Goal: Task Accomplishment & Management: Manage account settings

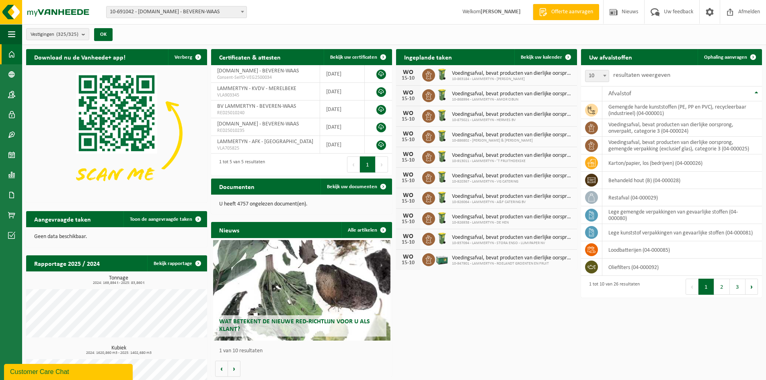
click at [524, 309] on div "Download nu de Vanheede+ app! Verberg Certificaten & attesten Bekijk uw certifi…" at bounding box center [394, 230] width 740 height 370
click at [532, 53] on link "Bekijk uw kalender" at bounding box center [545, 57] width 62 height 16
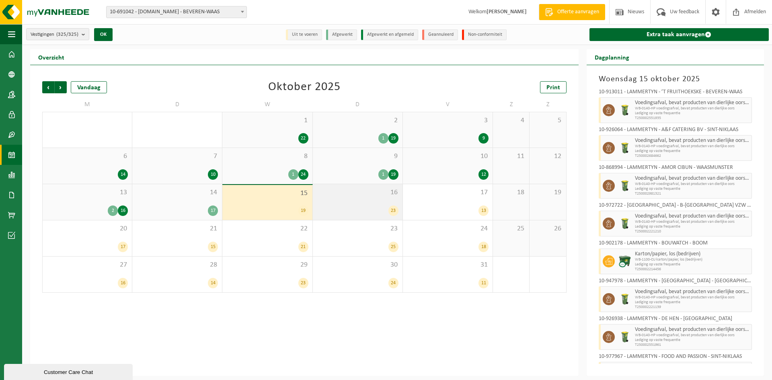
click at [345, 193] on span "16" at bounding box center [358, 192] width 82 height 9
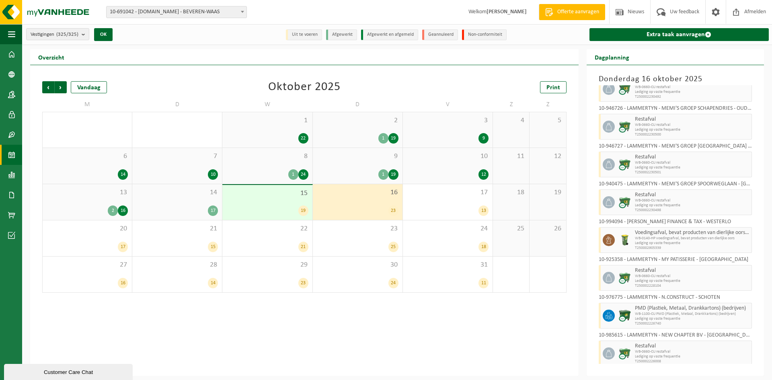
scroll to position [483, 0]
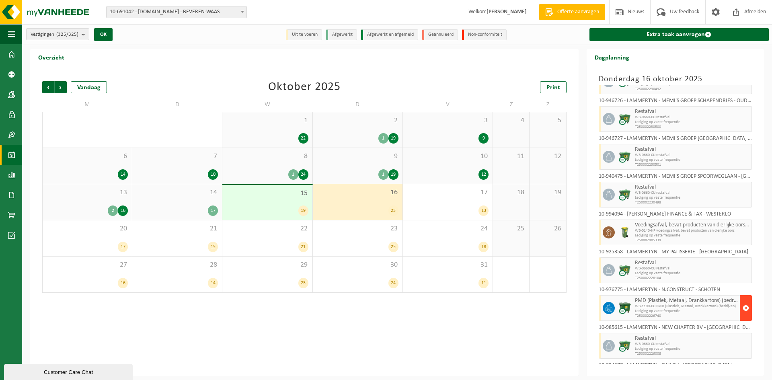
click at [743, 306] on span "button" at bounding box center [746, 308] width 6 height 16
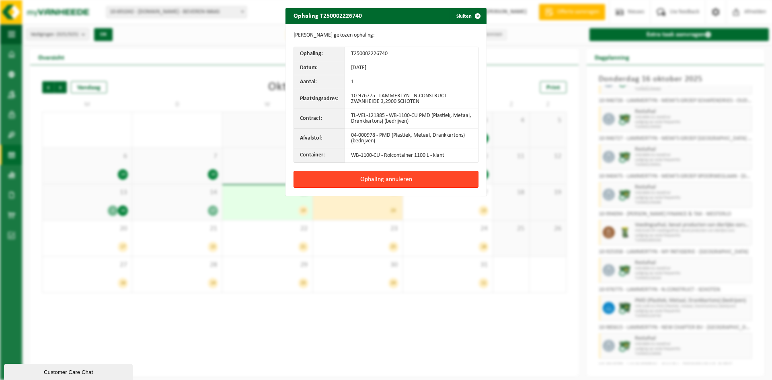
click at [394, 180] on button "Ophaling annuleren" at bounding box center [386, 179] width 185 height 17
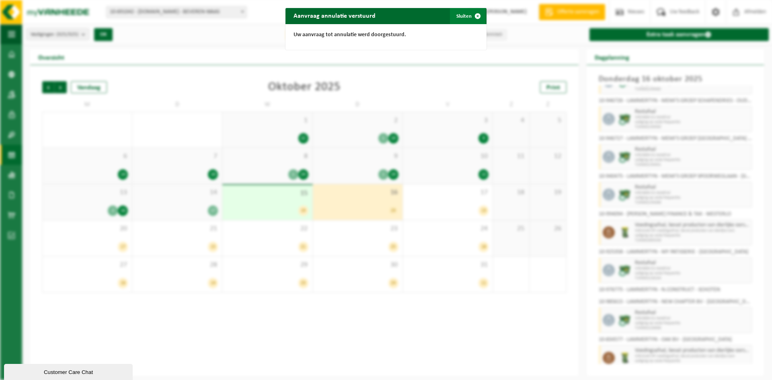
click at [466, 13] on button "Sluiten" at bounding box center [468, 16] width 36 height 16
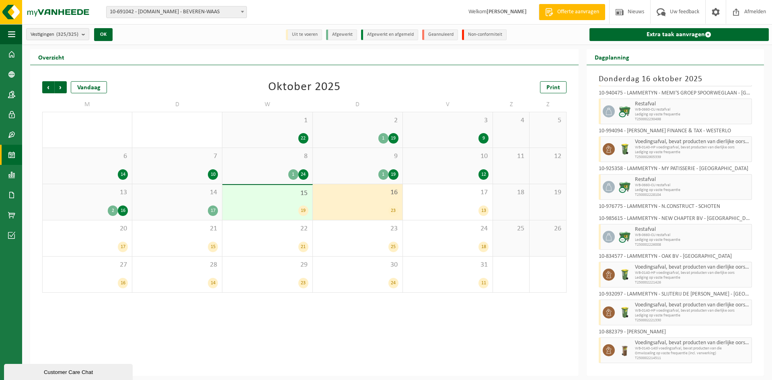
scroll to position [566, 0]
click at [743, 353] on button "button" at bounding box center [746, 350] width 12 height 26
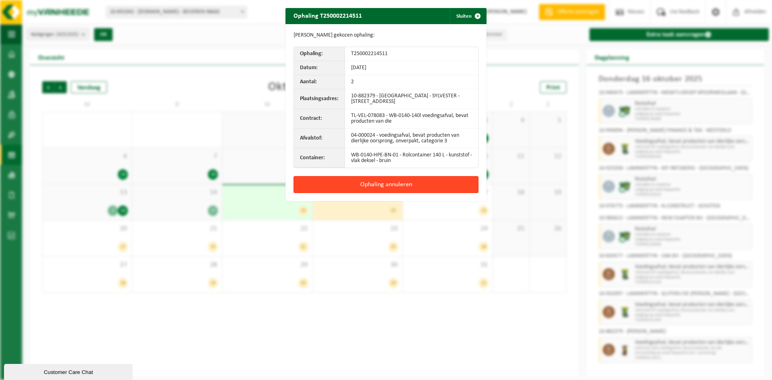
click at [391, 184] on button "Ophaling annuleren" at bounding box center [386, 184] width 185 height 17
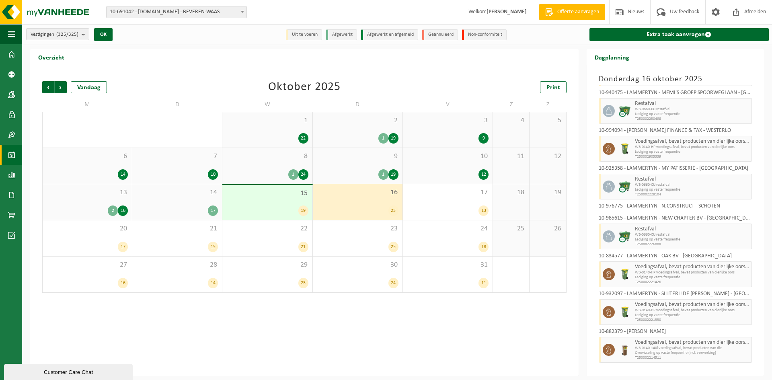
scroll to position [539, 0]
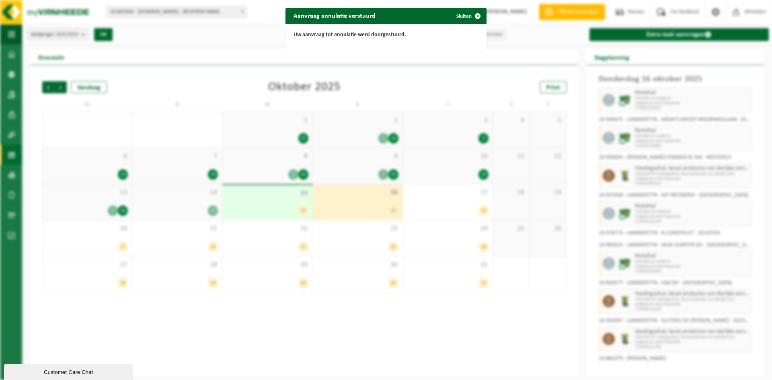
click at [356, 354] on div "Aanvraag annulatie verstuurd Sluiten Uw aanvraag tot annulatie werd doorgestuur…" at bounding box center [386, 190] width 772 height 380
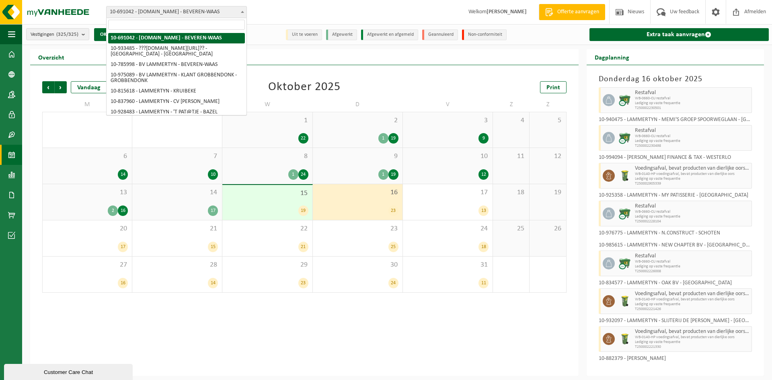
click at [175, 14] on span "10-691042 - [DOMAIN_NAME] - BEVEREN-WAAS" at bounding box center [177, 11] width 140 height 11
type input "ibv"
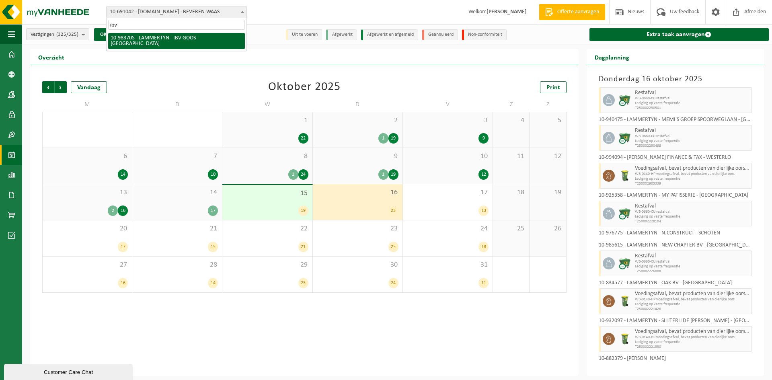
select select "163387"
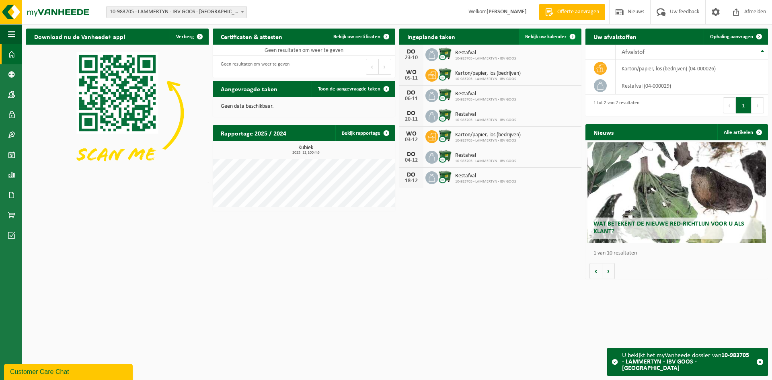
click at [557, 40] on link "Bekijk uw kalender" at bounding box center [550, 37] width 62 height 16
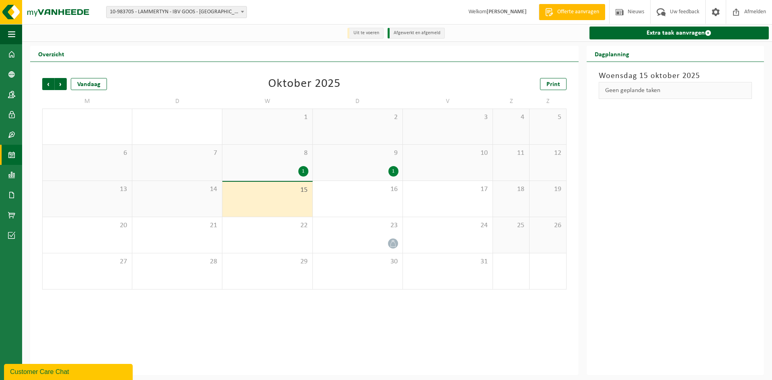
click at [288, 198] on div "15" at bounding box center [267, 199] width 90 height 35
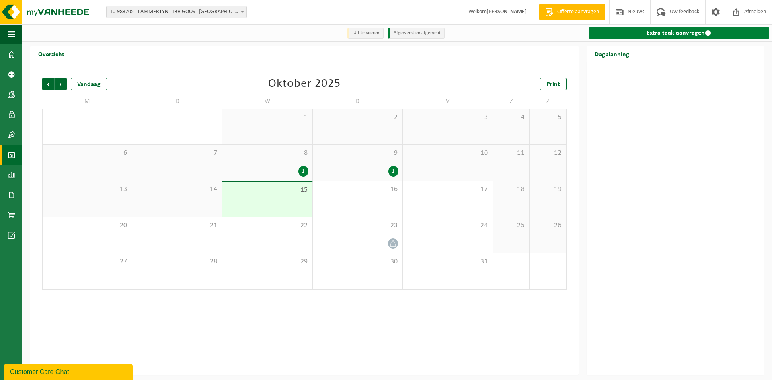
click at [673, 34] on link "Extra taak aanvragen" at bounding box center [679, 33] width 179 height 13
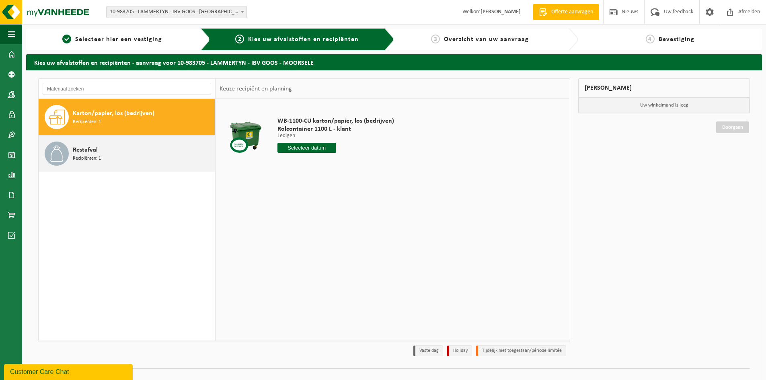
click at [113, 150] on div "Restafval Recipiënten: 1" at bounding box center [143, 154] width 140 height 24
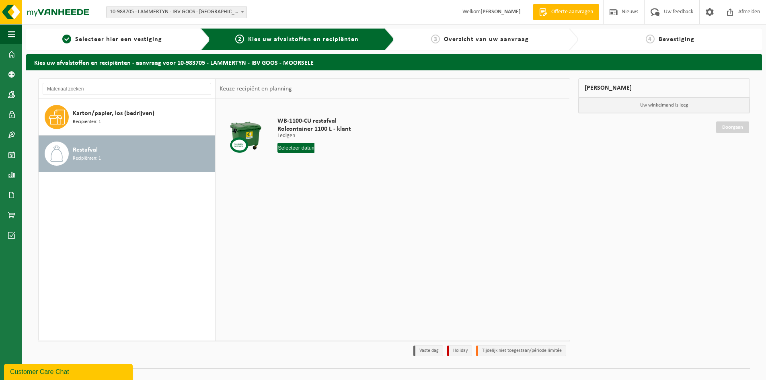
click at [303, 148] on input "text" at bounding box center [295, 148] width 37 height 10
click at [312, 221] on div "29 30 1 2 3 4 5 6 7 8 9 10 11 12 13 14 15 16 17 18 19 20 21 22 23 24 25 26 27 2…" at bounding box center [327, 219] width 99 height 64
click at [326, 216] on div "16" at bounding box center [328, 219] width 14 height 13
type input "Van [DATE]"
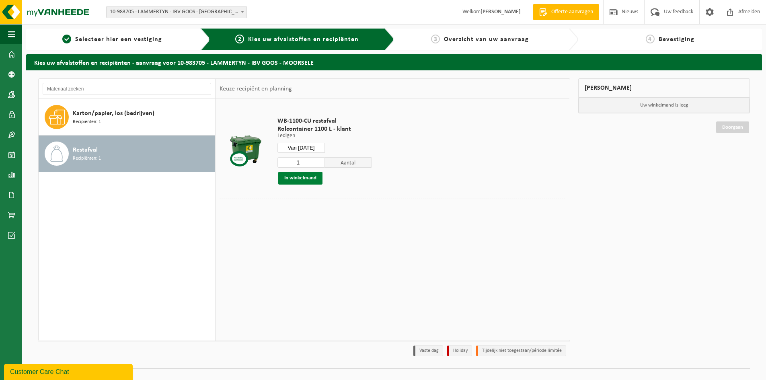
click at [306, 177] on button "In winkelmand" at bounding box center [300, 178] width 44 height 13
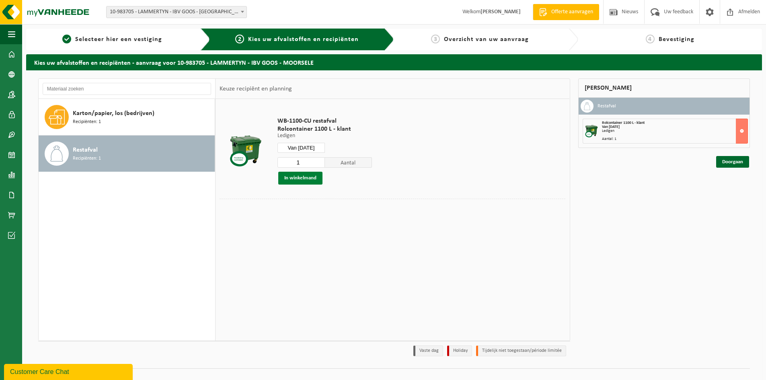
click at [310, 175] on button "In winkelmand" at bounding box center [300, 178] width 44 height 13
click at [743, 161] on link "Doorgaan" at bounding box center [732, 162] width 33 height 12
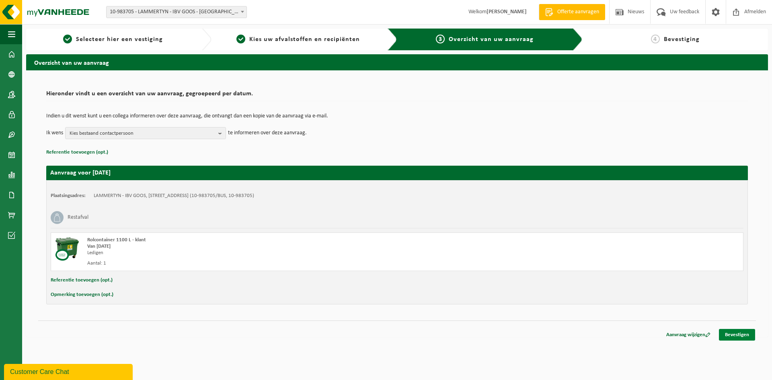
click at [737, 331] on link "Bevestigen" at bounding box center [737, 335] width 36 height 12
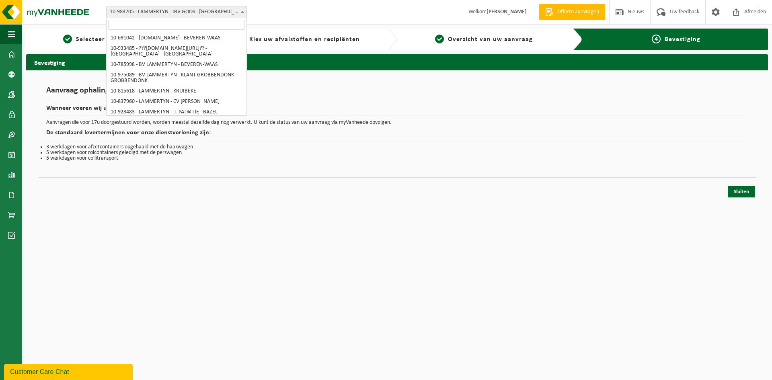
click at [184, 14] on span "10-983705 - LAMMERTYN - IBV GOOS - [GEOGRAPHIC_DATA]" at bounding box center [177, 11] width 140 height 11
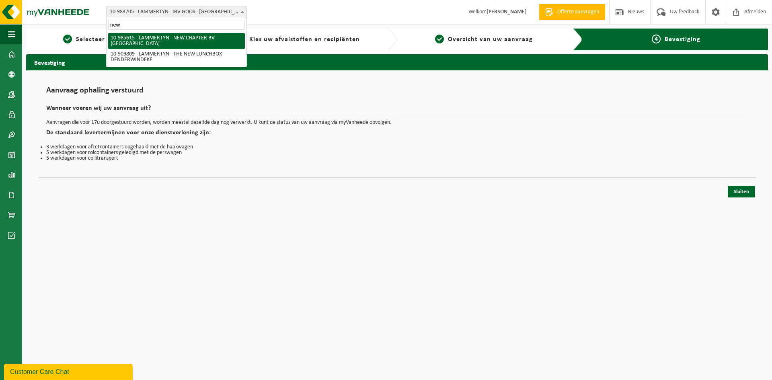
type input "new"
select select "165194"
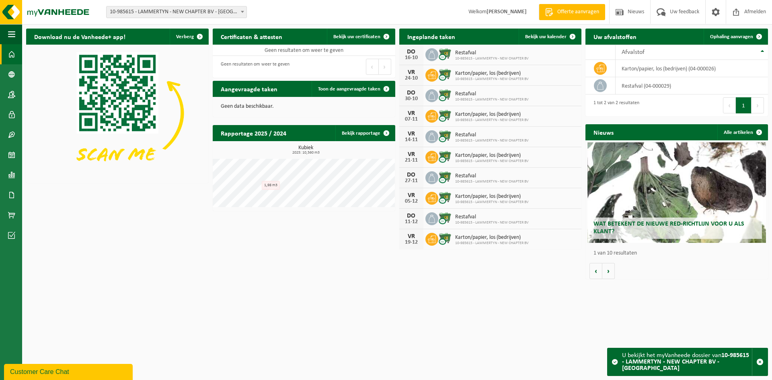
click at [316, 281] on div "Download nu de Vanheede+ app! Verberg Certificaten & attesten Bekijk uw certifi…" at bounding box center [397, 154] width 746 height 259
click at [208, 16] on span "10-985615 - LAMMERTYN - NEW CHAPTER BV - [GEOGRAPHIC_DATA]" at bounding box center [177, 11] width 140 height 11
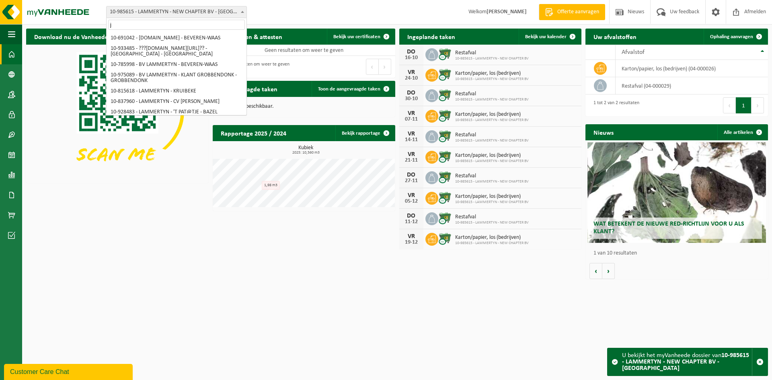
type input "je"
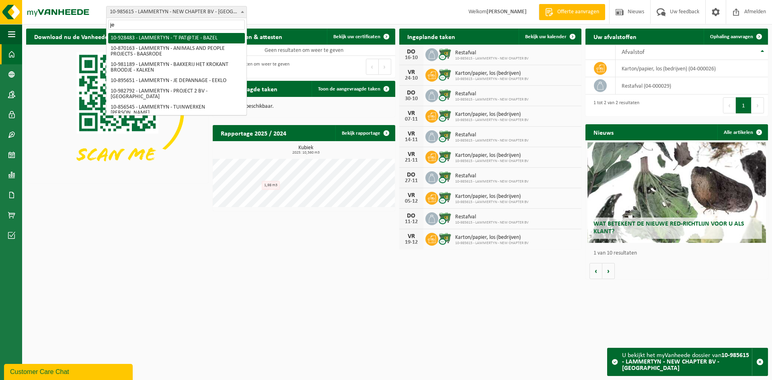
select select "133433"
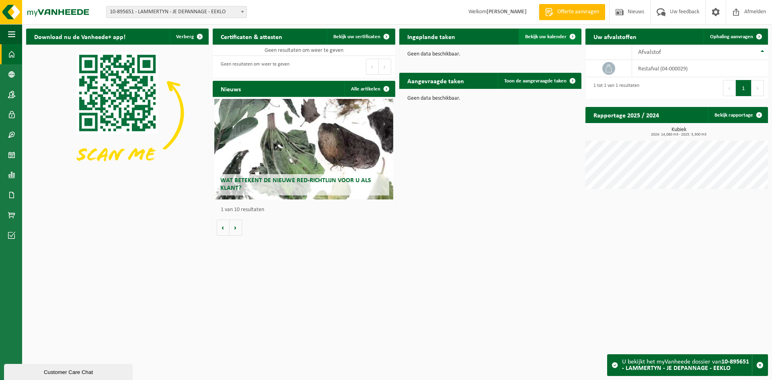
click at [557, 39] on span "Bekijk uw kalender" at bounding box center [545, 36] width 41 height 5
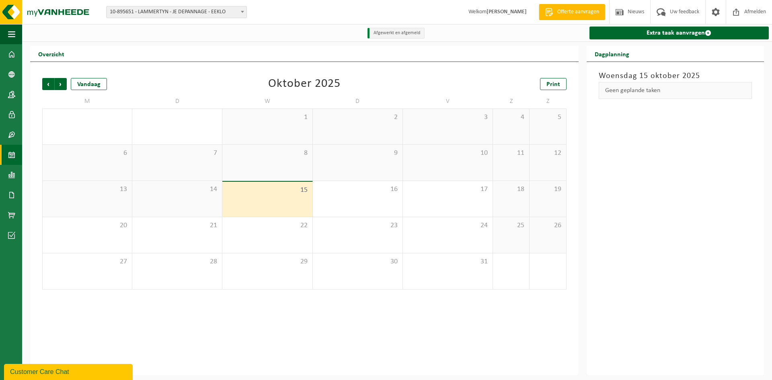
click at [281, 202] on div "15" at bounding box center [267, 199] width 90 height 35
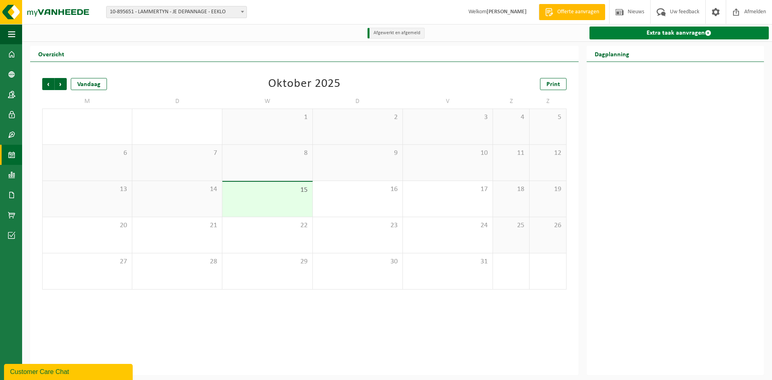
click at [652, 33] on link "Extra taak aanvragen" at bounding box center [679, 33] width 179 height 13
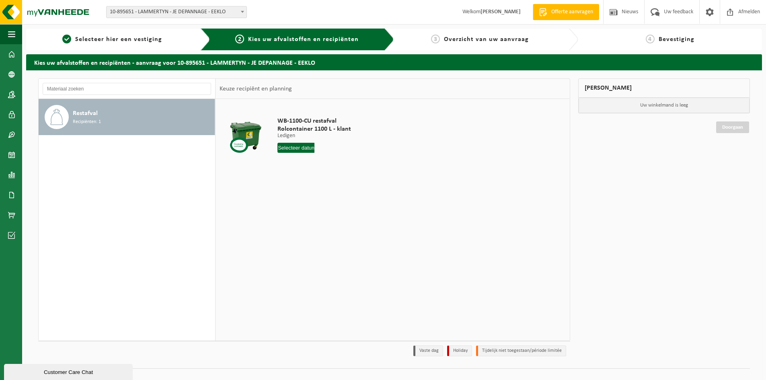
click at [298, 149] on input "text" at bounding box center [295, 148] width 37 height 10
click at [325, 219] on div "16" at bounding box center [328, 219] width 14 height 13
type input "Van [DATE]"
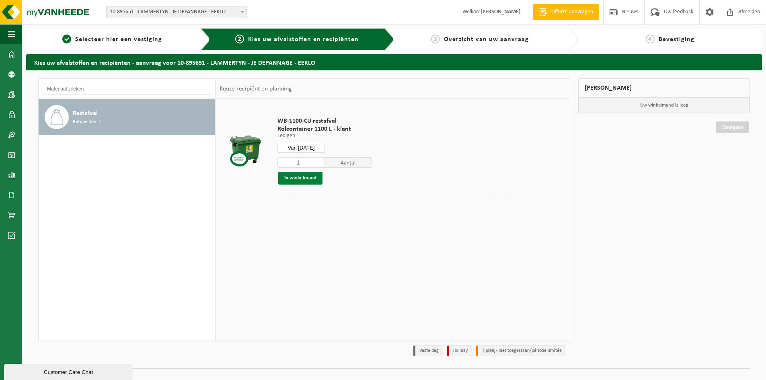
click at [311, 176] on button "In winkelmand" at bounding box center [300, 178] width 44 height 13
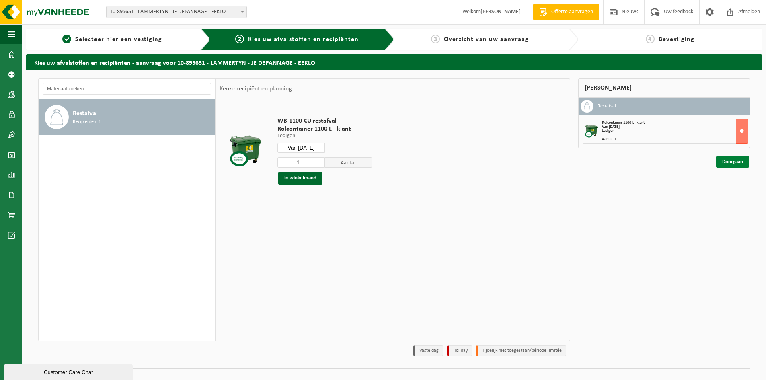
click at [739, 160] on link "Doorgaan" at bounding box center [732, 162] width 33 height 12
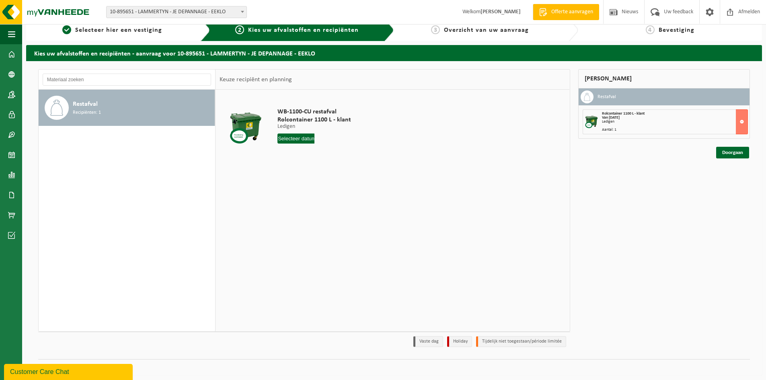
scroll to position [13, 0]
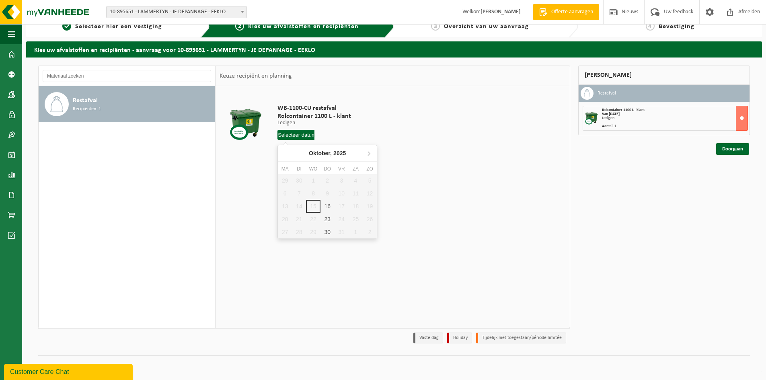
click at [305, 133] on input "text" at bounding box center [295, 135] width 37 height 10
click at [325, 208] on div "16" at bounding box center [328, 206] width 14 height 13
type input "Van 2025-10-16"
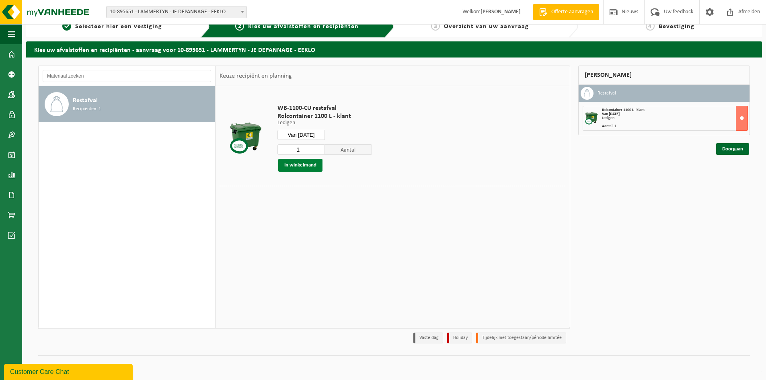
click at [308, 163] on button "In winkelmand" at bounding box center [300, 165] width 44 height 13
click at [731, 146] on link "Doorgaan" at bounding box center [732, 149] width 33 height 12
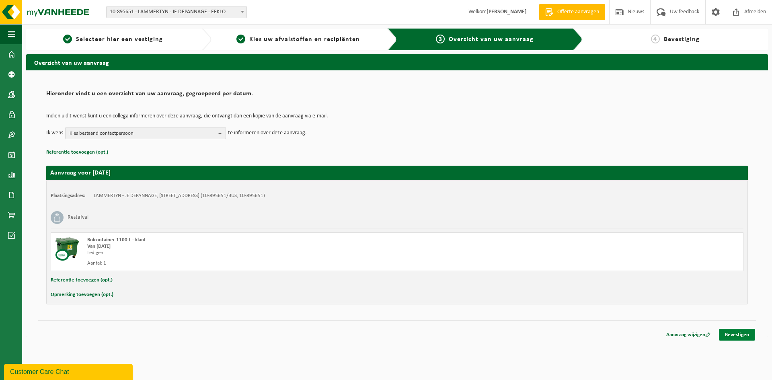
click at [744, 334] on link "Bevestigen" at bounding box center [737, 335] width 36 height 12
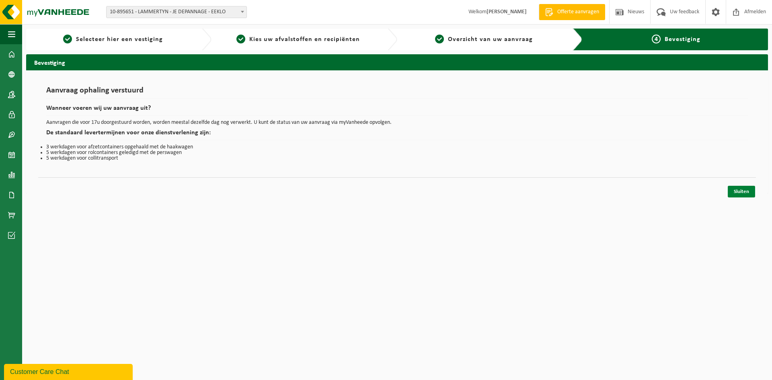
click at [743, 194] on link "Sluiten" at bounding box center [741, 192] width 27 height 12
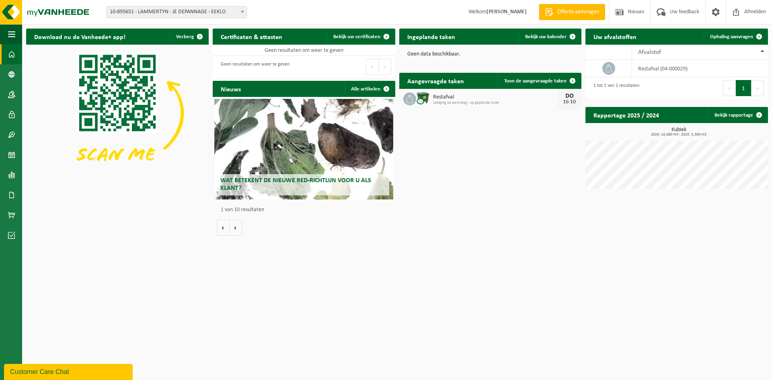
click at [196, 15] on span "10-895651 - LAMMERTYN - JE DEPANNAGE - EEKLO" at bounding box center [177, 11] width 140 height 11
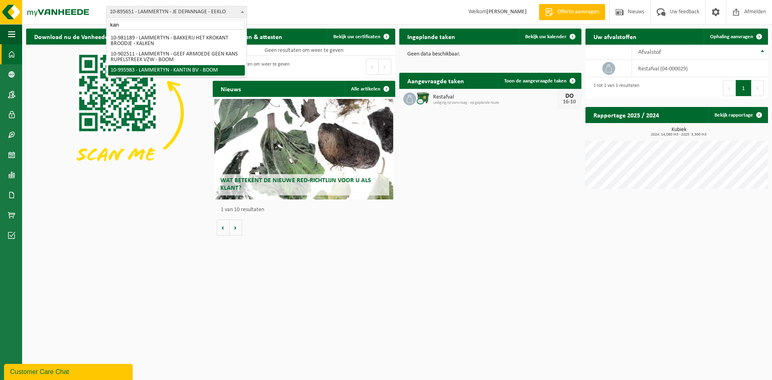
type input "kan"
select select "172540"
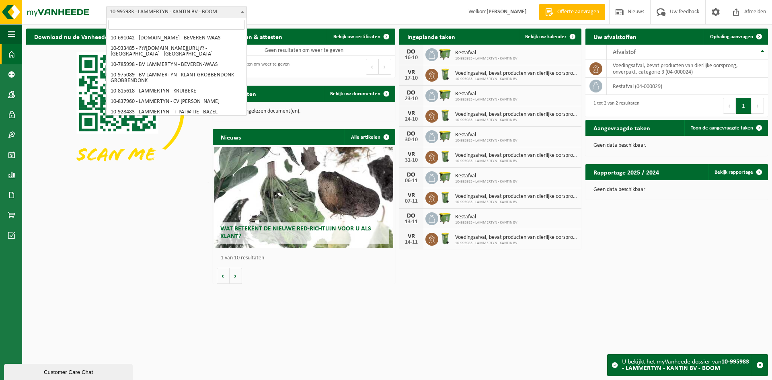
click at [177, 9] on span "10-995983 - LAMMERTYN - KANTIN BV - BOOM" at bounding box center [177, 11] width 140 height 11
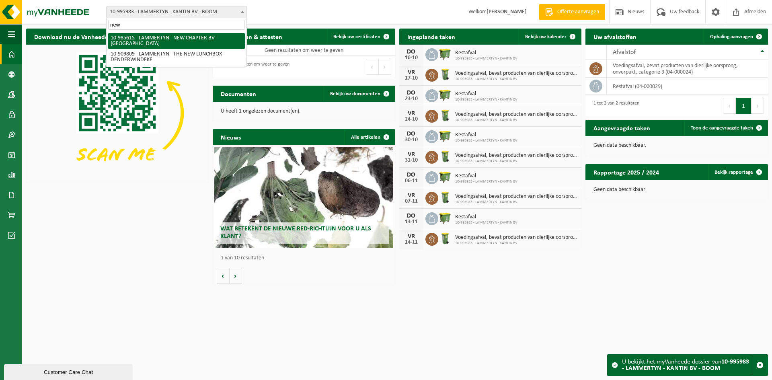
type input "new"
select select "165194"
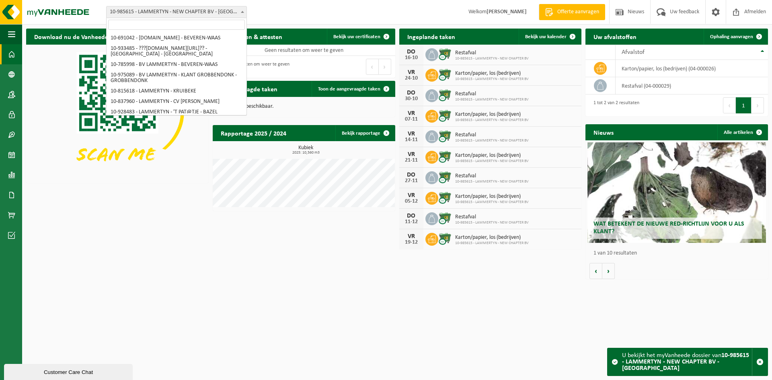
click at [240, 13] on span at bounding box center [242, 11] width 8 height 10
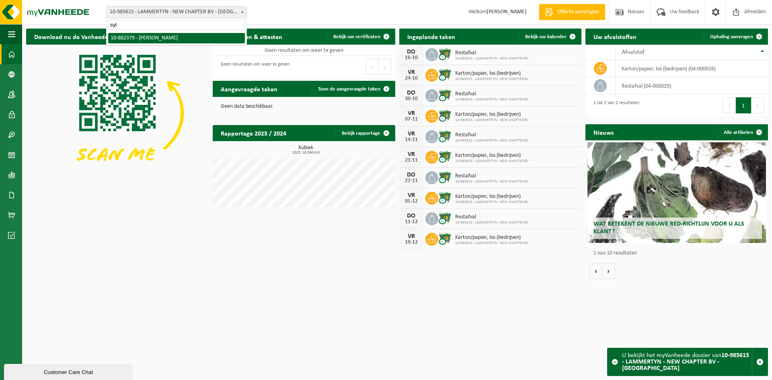
type input "syl"
select select "110890"
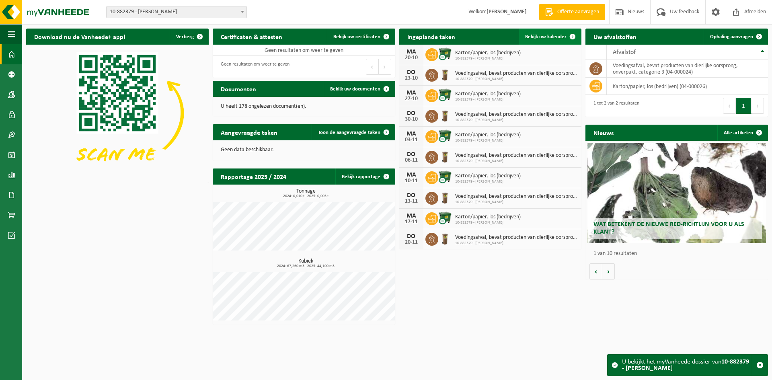
click at [537, 39] on span "Bekijk uw kalender" at bounding box center [545, 36] width 41 height 5
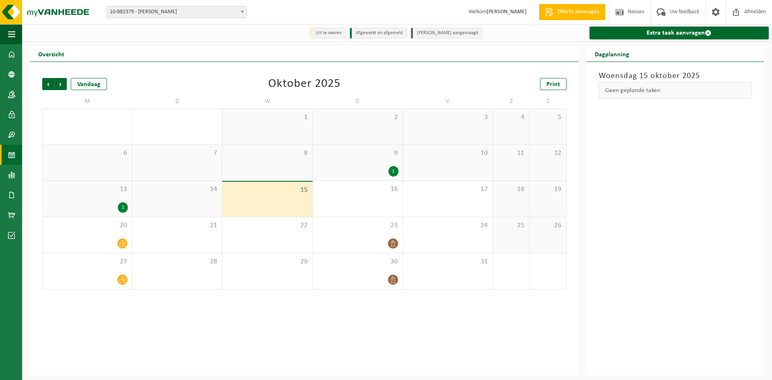
click at [262, 201] on div "15" at bounding box center [267, 199] width 90 height 35
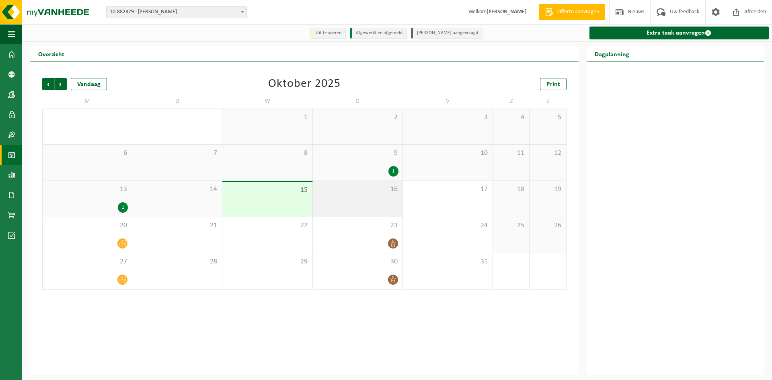
click at [365, 197] on div "16" at bounding box center [358, 199] width 90 height 36
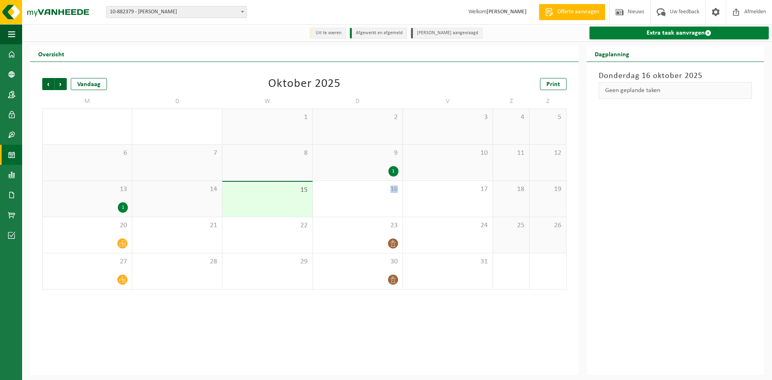
click at [639, 31] on link "Extra taak aanvragen" at bounding box center [679, 33] width 179 height 13
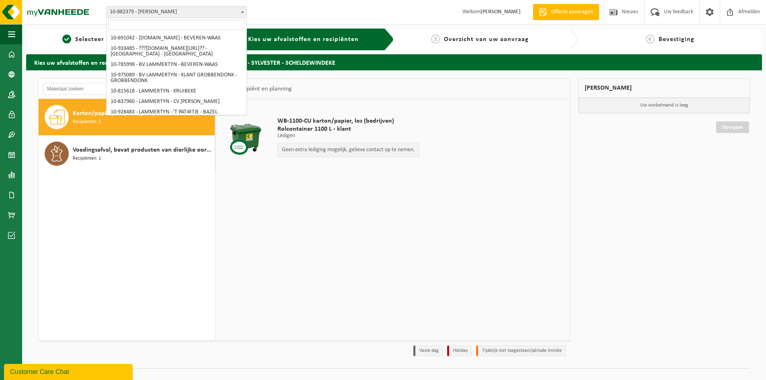
click at [152, 14] on span "10-882379 - [PERSON_NAME]" at bounding box center [177, 11] width 140 height 11
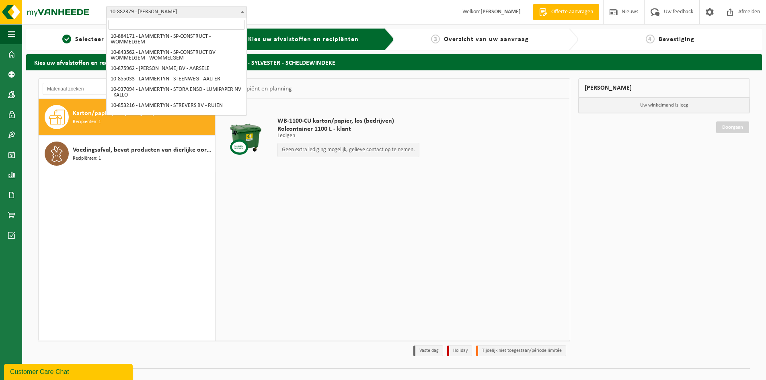
type input "s"
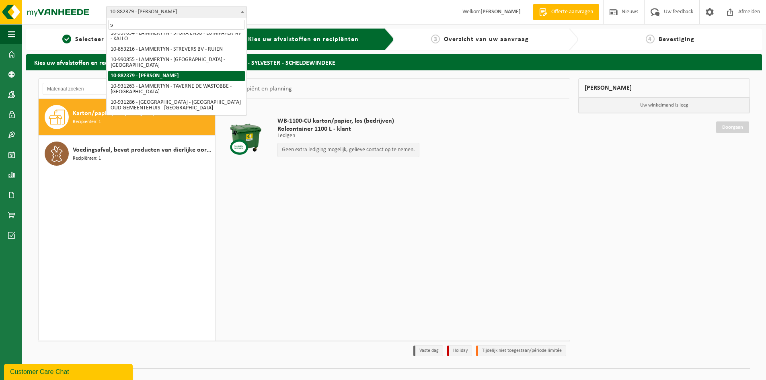
click at [133, 25] on input "s" at bounding box center [176, 25] width 137 height 10
drag, startPoint x: 122, startPoint y: 26, endPoint x: 107, endPoint y: 23, distance: 15.1
click at [107, 23] on span "s" at bounding box center [177, 24] width 140 height 13
